Goal: Transaction & Acquisition: Purchase product/service

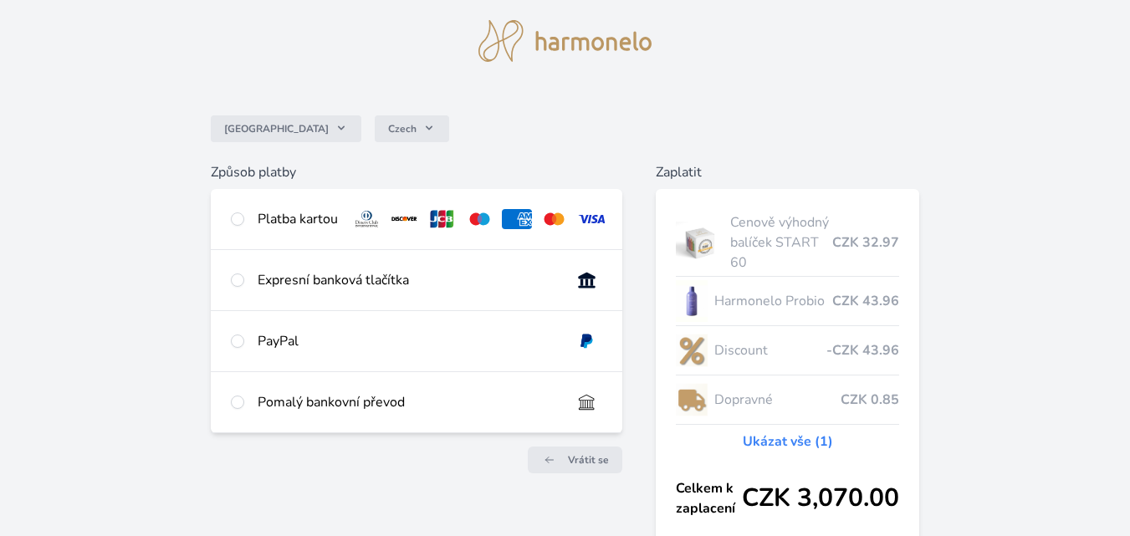
scroll to position [9, 0]
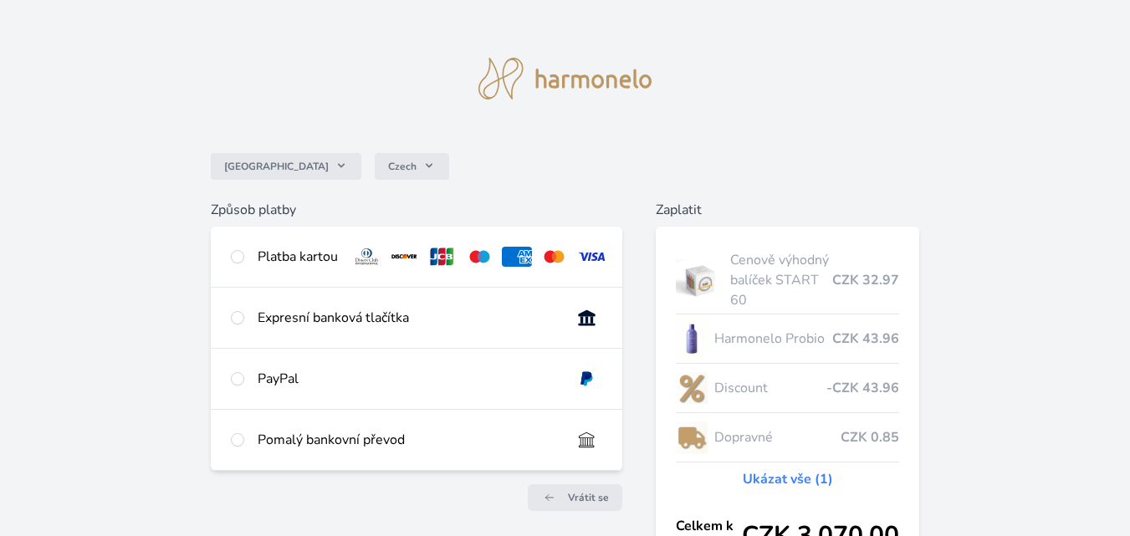
click at [315, 258] on div "Platba kartou" at bounding box center [298, 257] width 80 height 20
radio input "true"
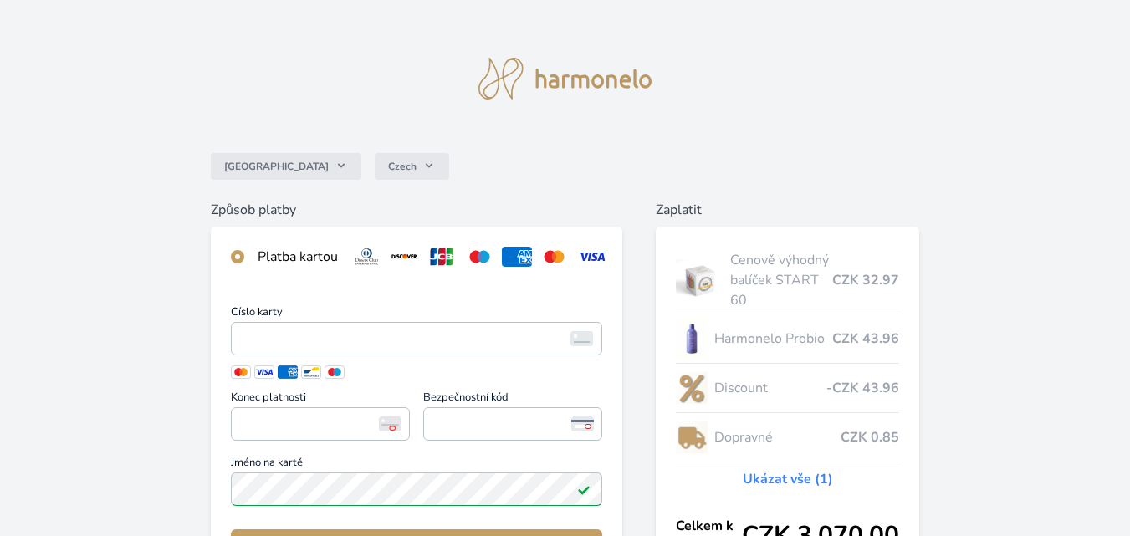
click at [282, 258] on div "Platba kartou" at bounding box center [298, 257] width 80 height 20
click at [237, 256] on input "radio" at bounding box center [237, 256] width 13 height 13
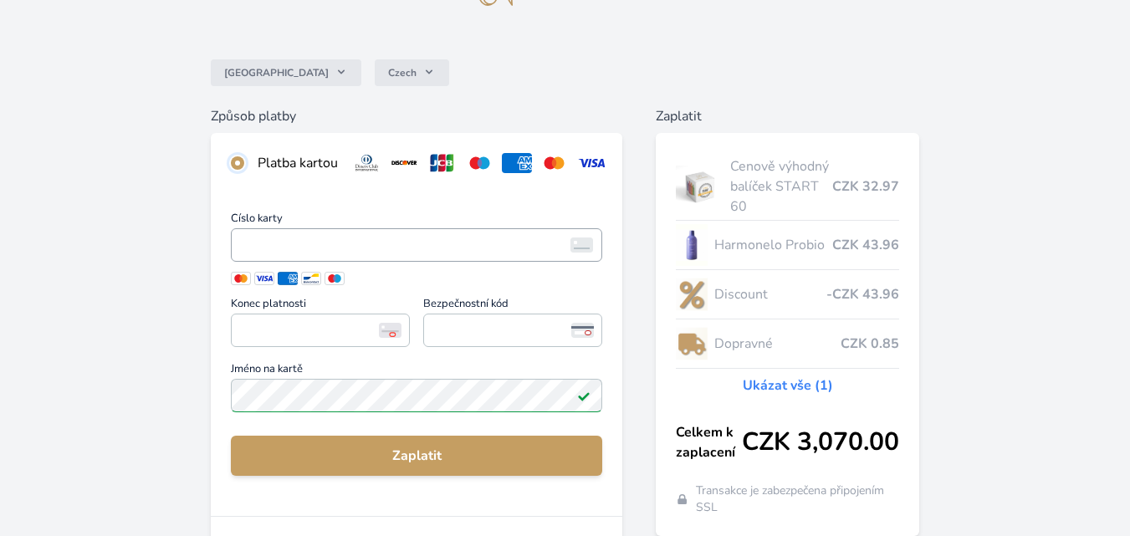
scroll to position [93, 0]
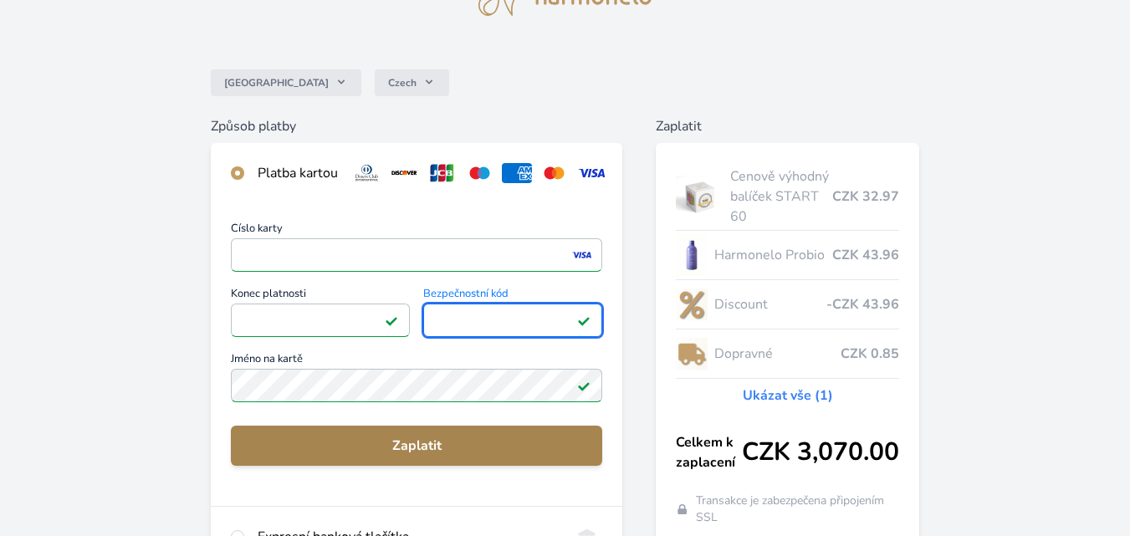
click at [415, 455] on span "Zaplatit" at bounding box center [416, 446] width 345 height 20
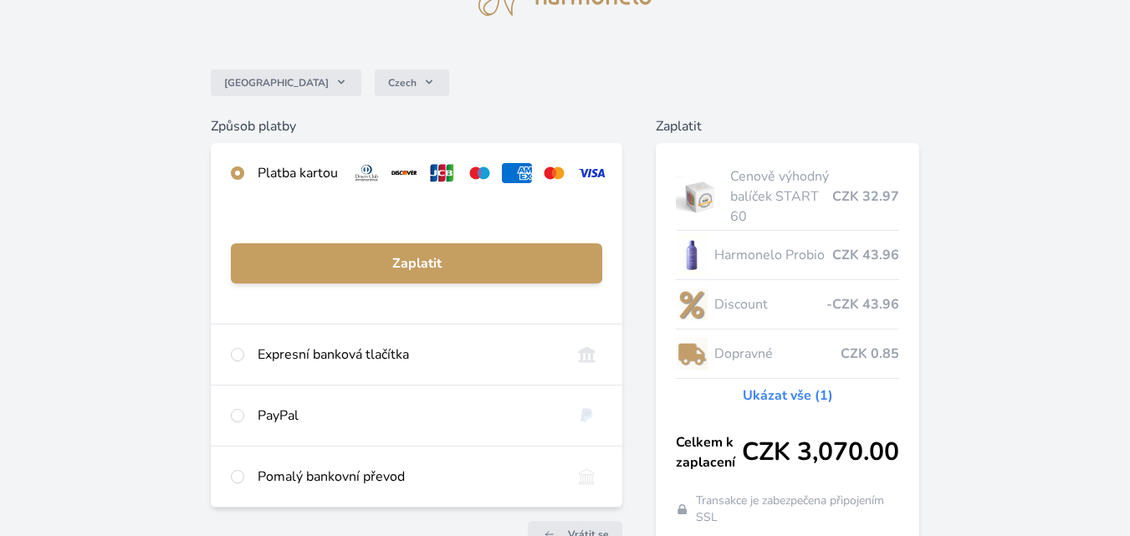
scroll to position [123, 0]
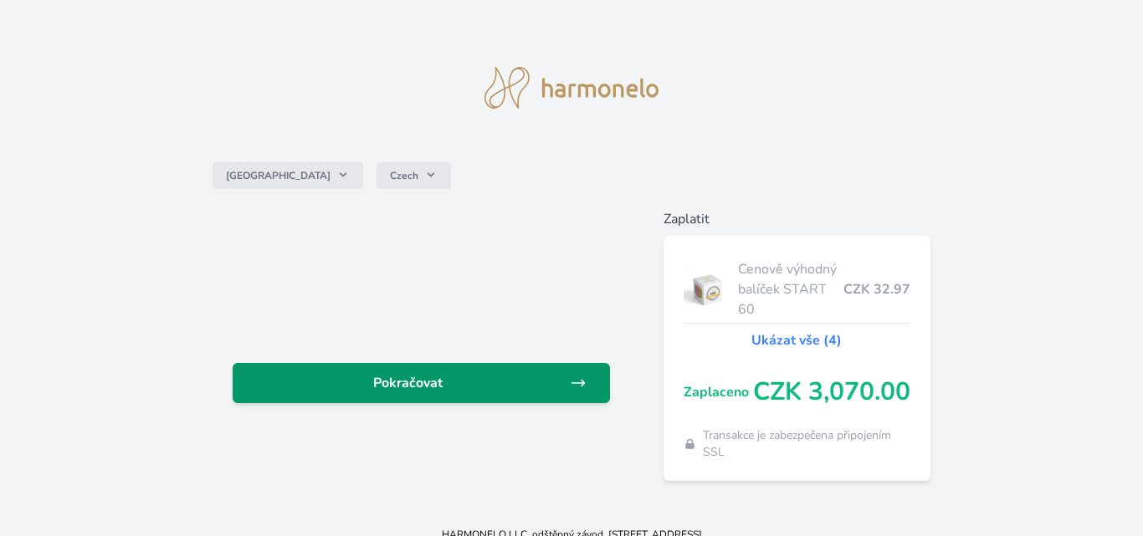
click at [447, 383] on span "Pokračovat" at bounding box center [407, 383] width 323 height 20
